Goal: Obtain resource: Download file/media

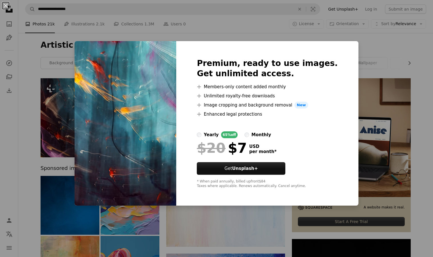
click at [77, 108] on div "An X shape Premium, ready to use images. Get unlimited access. A plus sign Memb…" at bounding box center [216, 128] width 433 height 257
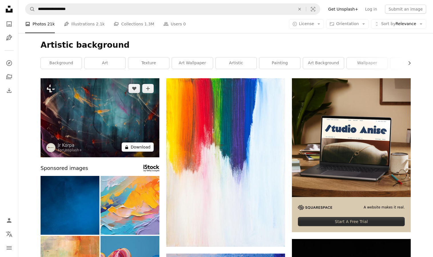
click at [144, 145] on button "A lock Download" at bounding box center [138, 146] width 32 height 9
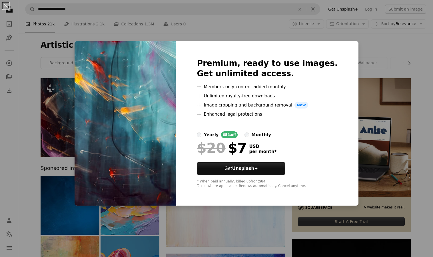
click at [63, 107] on div "An X shape Premium, ready to use images. Get unlimited access. A plus sign Memb…" at bounding box center [216, 128] width 433 height 257
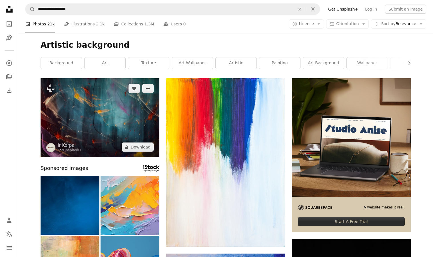
click at [81, 108] on img at bounding box center [100, 117] width 119 height 79
click at [94, 104] on img at bounding box center [100, 117] width 119 height 79
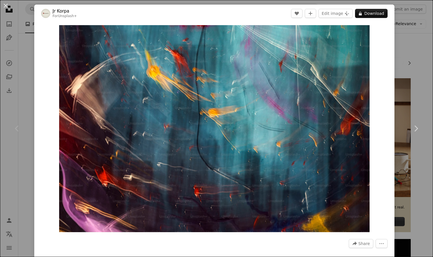
click at [416, 41] on div "An X shape Chevron left Chevron right Jr Korpa For Unsplash+ A heart A plus sig…" at bounding box center [216, 128] width 433 height 257
